Goal: Task Accomplishment & Management: Manage account settings

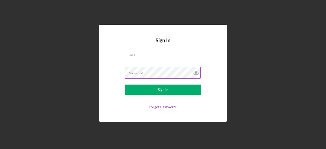
type input "[EMAIL_ADDRESS][PERSON_NAME][DOMAIN_NAME]"
click at [195, 73] on icon at bounding box center [196, 73] width 2 height 2
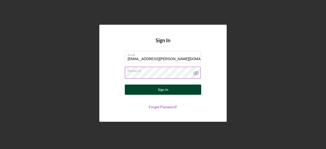
click at [158, 90] on div "Sign In" at bounding box center [163, 90] width 10 height 10
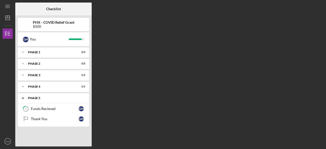
click at [32, 98] on div "Phase 5" at bounding box center [55, 98] width 55 height 3
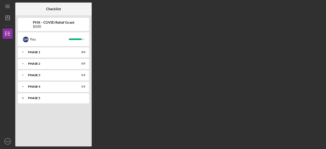
click at [23, 97] on icon "Icon/Expander" at bounding box center [23, 98] width 10 height 10
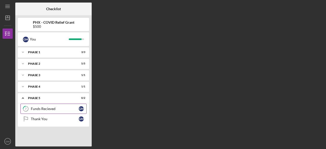
click at [50, 109] on div "Funds Recieved" at bounding box center [55, 109] width 48 height 4
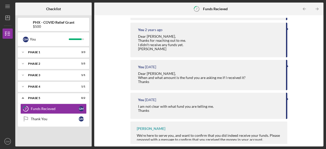
scroll to position [87, 0]
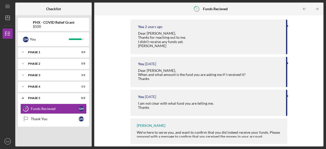
click at [250, 132] on div "We're here to serve you, and want to confirm that you did indeed receive your f…" at bounding box center [210, 139] width 146 height 16
click at [198, 9] on icon "7" at bounding box center [196, 9] width 13 height 13
click at [27, 108] on icon "7" at bounding box center [25, 109] width 13 height 13
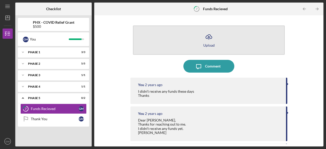
click at [207, 42] on icon "Icon/Upload" at bounding box center [209, 37] width 13 height 13
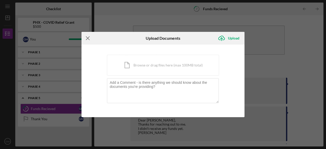
click at [88, 39] on line at bounding box center [87, 37] width 3 height 3
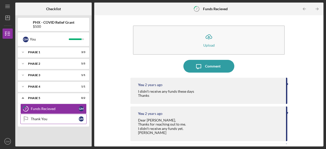
click at [42, 119] on div "Thank You" at bounding box center [55, 119] width 48 height 4
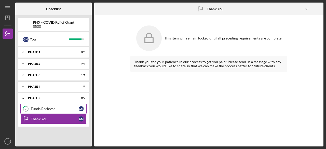
click at [28, 106] on icon "7" at bounding box center [25, 109] width 13 height 13
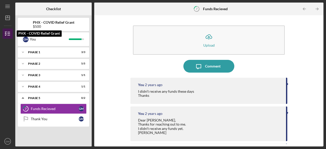
click at [8, 32] on line "button" at bounding box center [9, 32] width 2 height 0
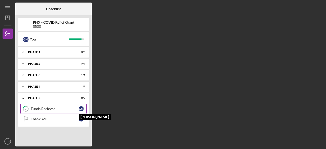
click at [82, 110] on div "G M" at bounding box center [81, 108] width 5 height 5
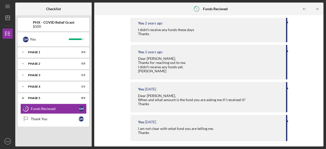
scroll to position [87, 0]
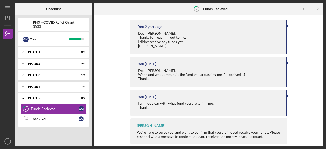
click at [146, 129] on div "[PERSON_NAME] We're here to serve you, and want to confirm that you did indeed …" at bounding box center [209, 132] width 157 height 26
click at [193, 137] on div "We're here to serve you, and want to confirm that you did indeed receive your f…" at bounding box center [210, 139] width 146 height 16
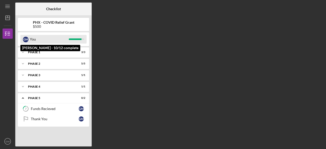
click at [29, 40] on div "G M You" at bounding box center [53, 39] width 66 height 9
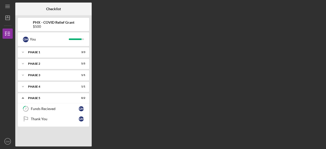
click at [49, 23] on b "PHX - COVID Relief Grant" at bounding box center [54, 22] width 42 height 4
click at [8, 7] on icon "Icon/Menu" at bounding box center [7, 6] width 11 height 11
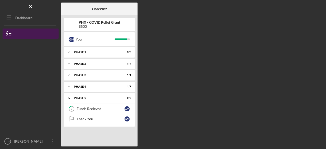
click at [13, 30] on icon "button" at bounding box center [9, 33] width 13 height 13
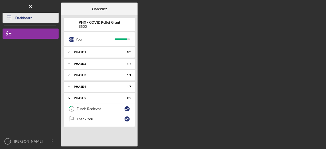
click at [9, 19] on icon "Icon/Dashboard" at bounding box center [9, 17] width 13 height 13
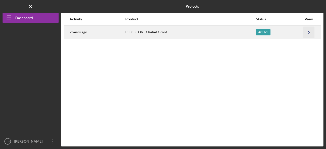
click at [310, 31] on icon "Icon/Navigate" at bounding box center [308, 32] width 11 height 11
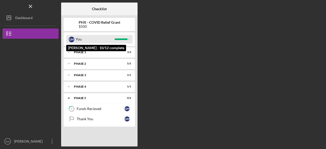
click at [129, 40] on div at bounding box center [122, 40] width 15 height 2
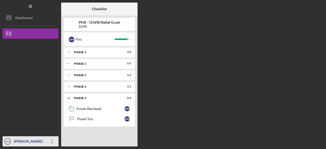
click at [53, 143] on icon "Icon/Overflow" at bounding box center [52, 141] width 13 height 13
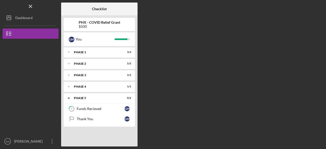
click at [174, 96] on div "Checklist PHX - COVID Relief Grant $500 G M You Icon/Expander Phase 1 3 / 3 Ico…" at bounding box center [192, 75] width 263 height 144
click at [30, 8] on icon "Icon/Menu Close" at bounding box center [30, 6] width 11 height 11
